Goal: Information Seeking & Learning: Learn about a topic

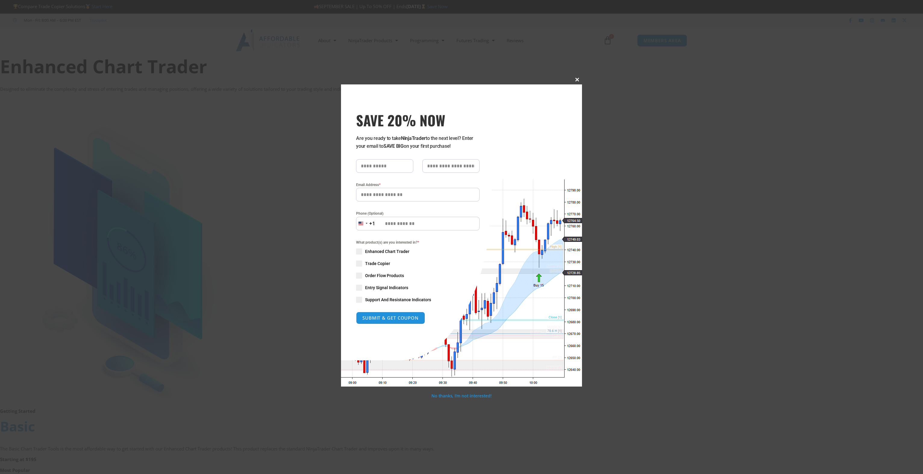
click at [575, 80] on span "SAVE 20% NOW popup" at bounding box center [577, 80] width 10 height 4
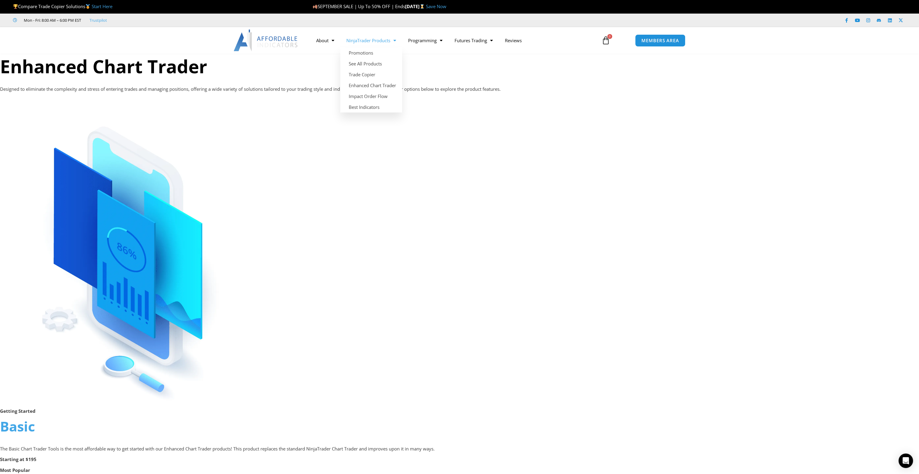
click at [363, 41] on link "NinjaTrader Products" at bounding box center [371, 40] width 62 height 14
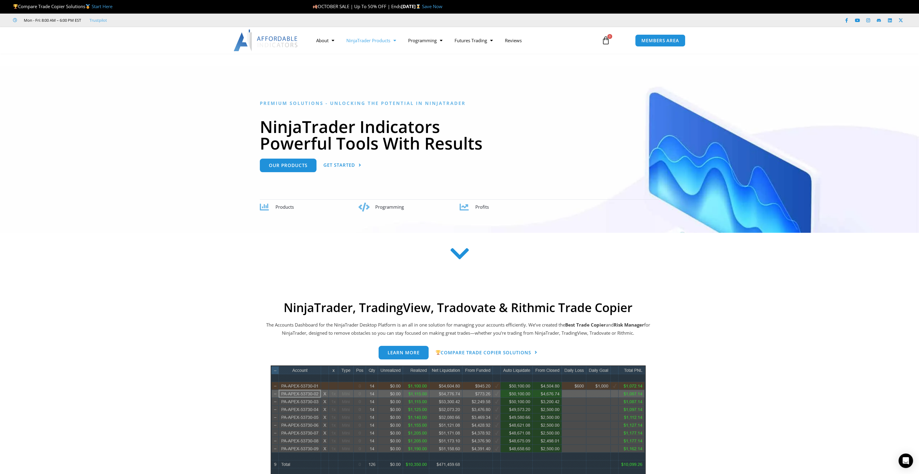
click at [354, 36] on link "NinjaTrader Products" at bounding box center [371, 40] width 62 height 14
click at [368, 85] on link "Enhanced Chart Trader" at bounding box center [371, 85] width 62 height 11
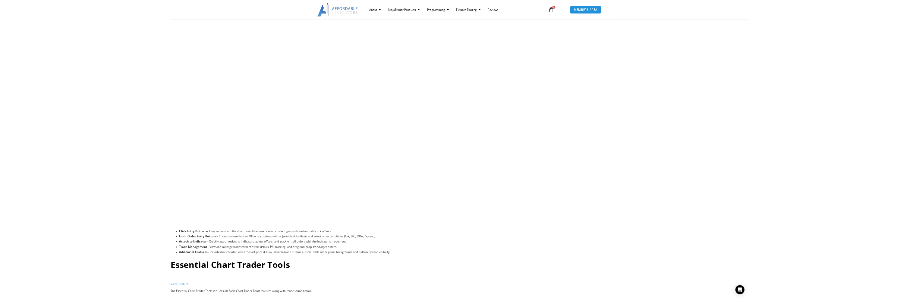
scroll to position [873, 0]
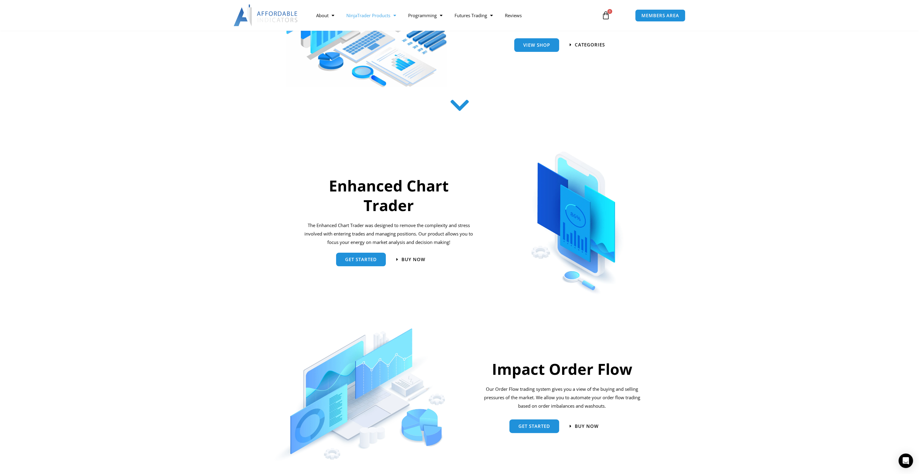
scroll to position [150, 0]
click at [361, 257] on span "get started" at bounding box center [361, 256] width 32 height 5
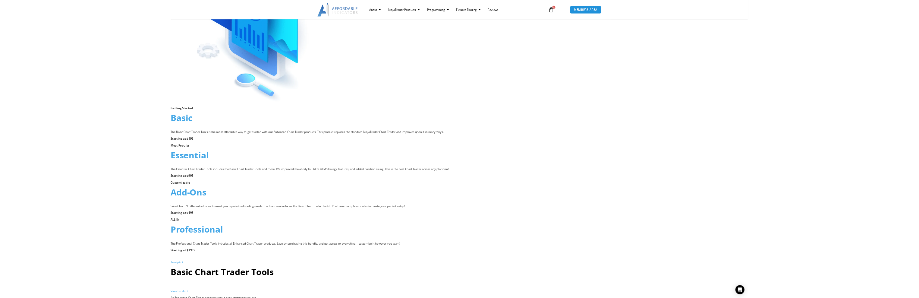
scroll to position [241, 0]
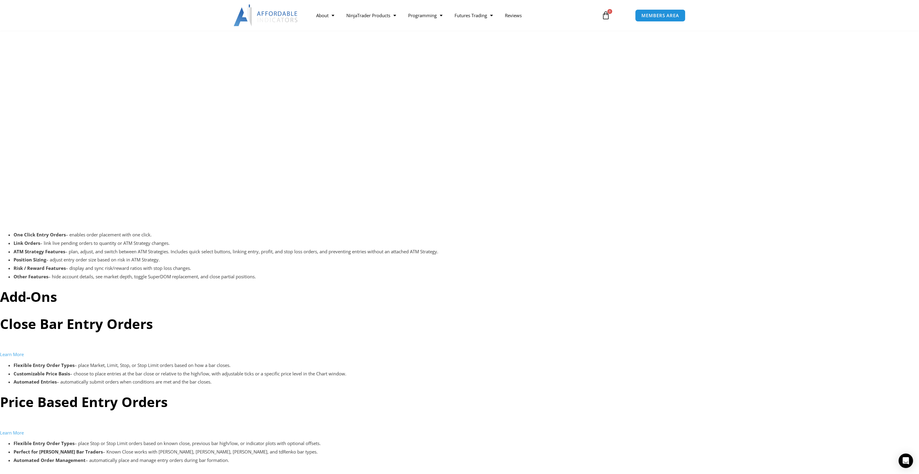
scroll to position [1627, 0]
drag, startPoint x: 174, startPoint y: 268, endPoint x: 98, endPoint y: 263, distance: 77.0
click at [98, 263] on ul "One Click Entry Orders – enables order placement with one click. Link Orders – …" at bounding box center [466, 256] width 905 height 50
